Goal: Task Accomplishment & Management: Manage account settings

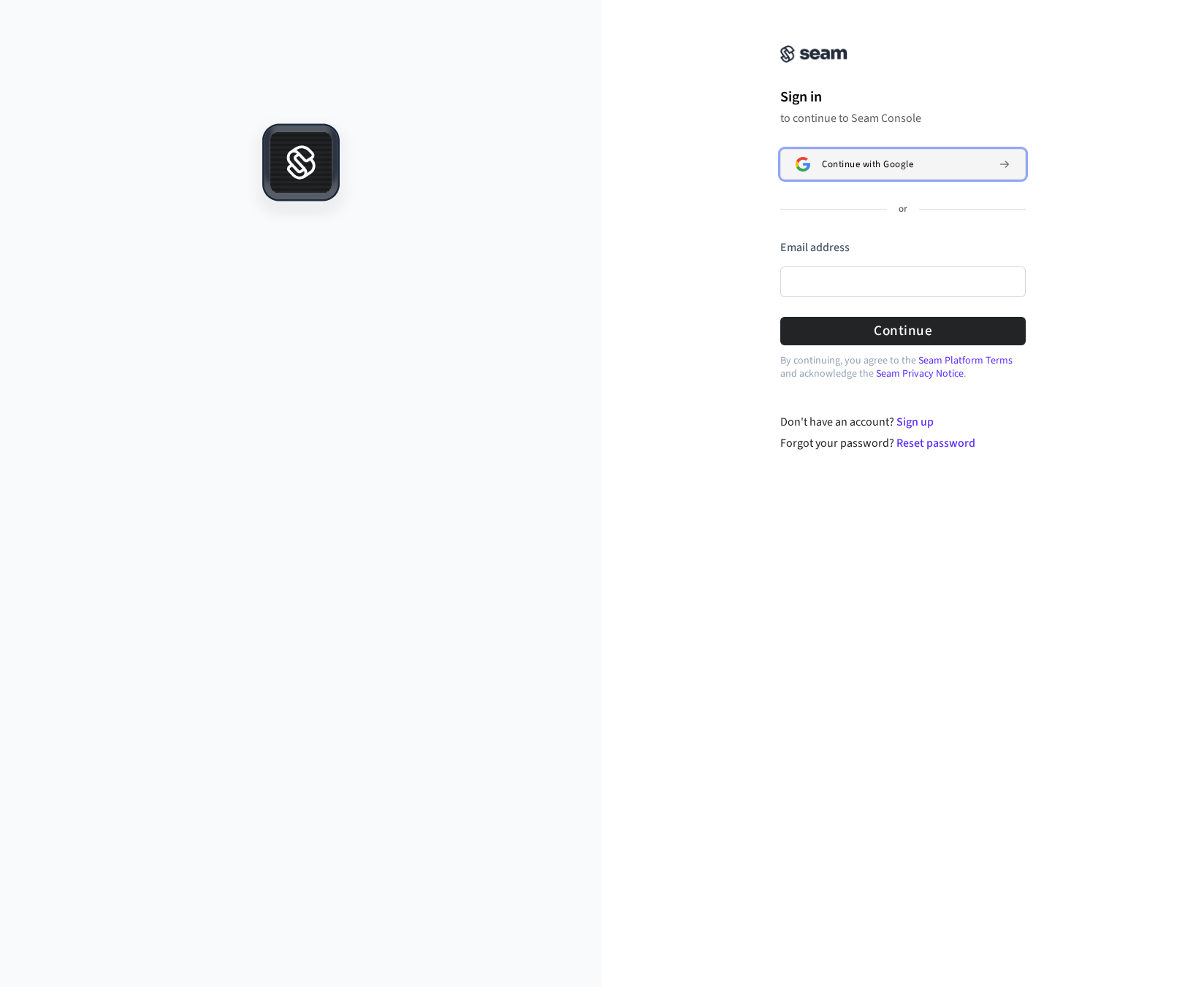
click at [839, 158] on span "Continue with Google" at bounding box center [868, 164] width 91 height 12
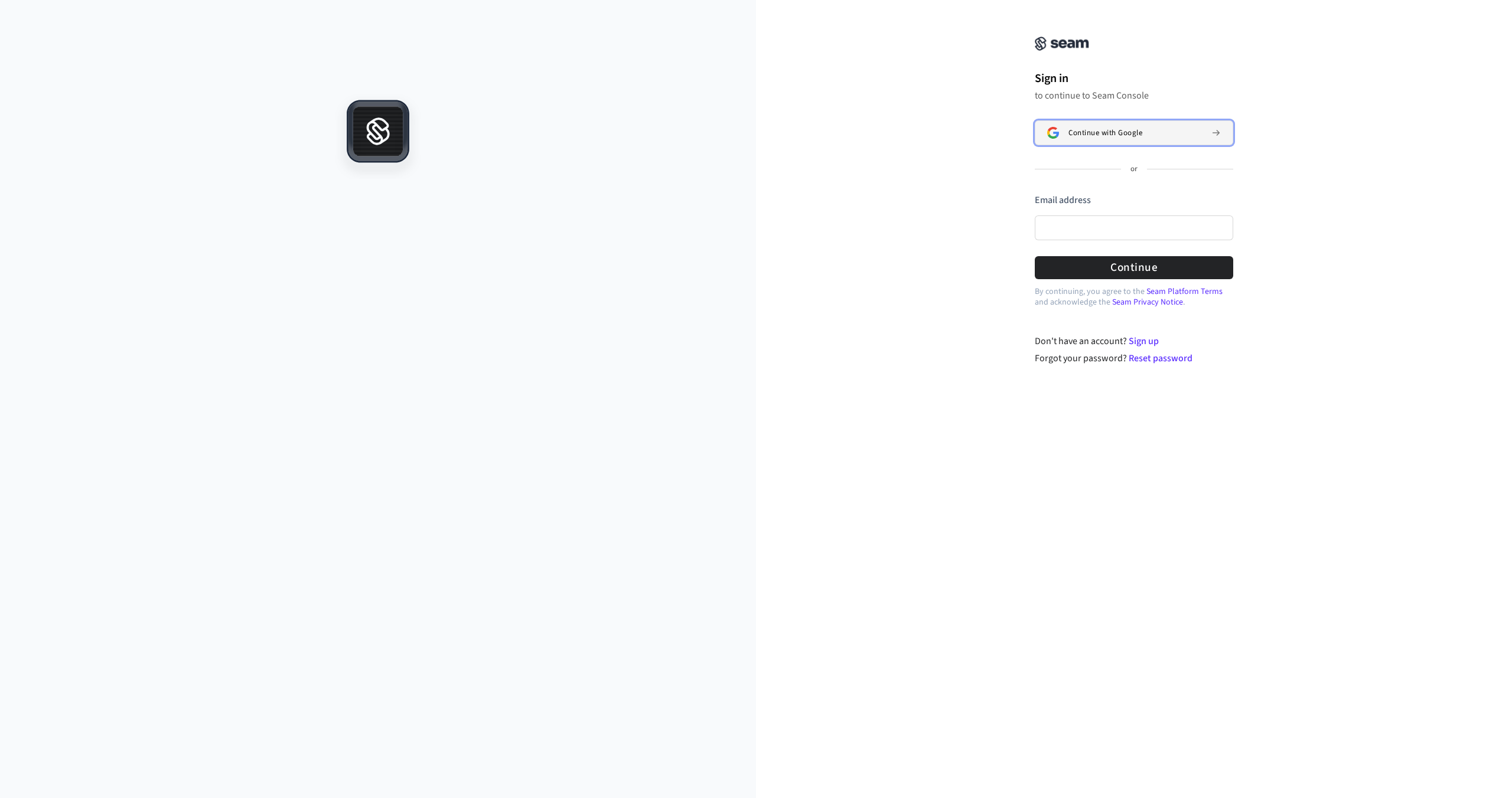
click at [973, 128] on span "Continue with Google" at bounding box center [1105, 133] width 74 height 10
click at [1141, 135] on span "Continue with Google" at bounding box center [1105, 133] width 74 height 10
